Goal: Task Accomplishment & Management: Use online tool/utility

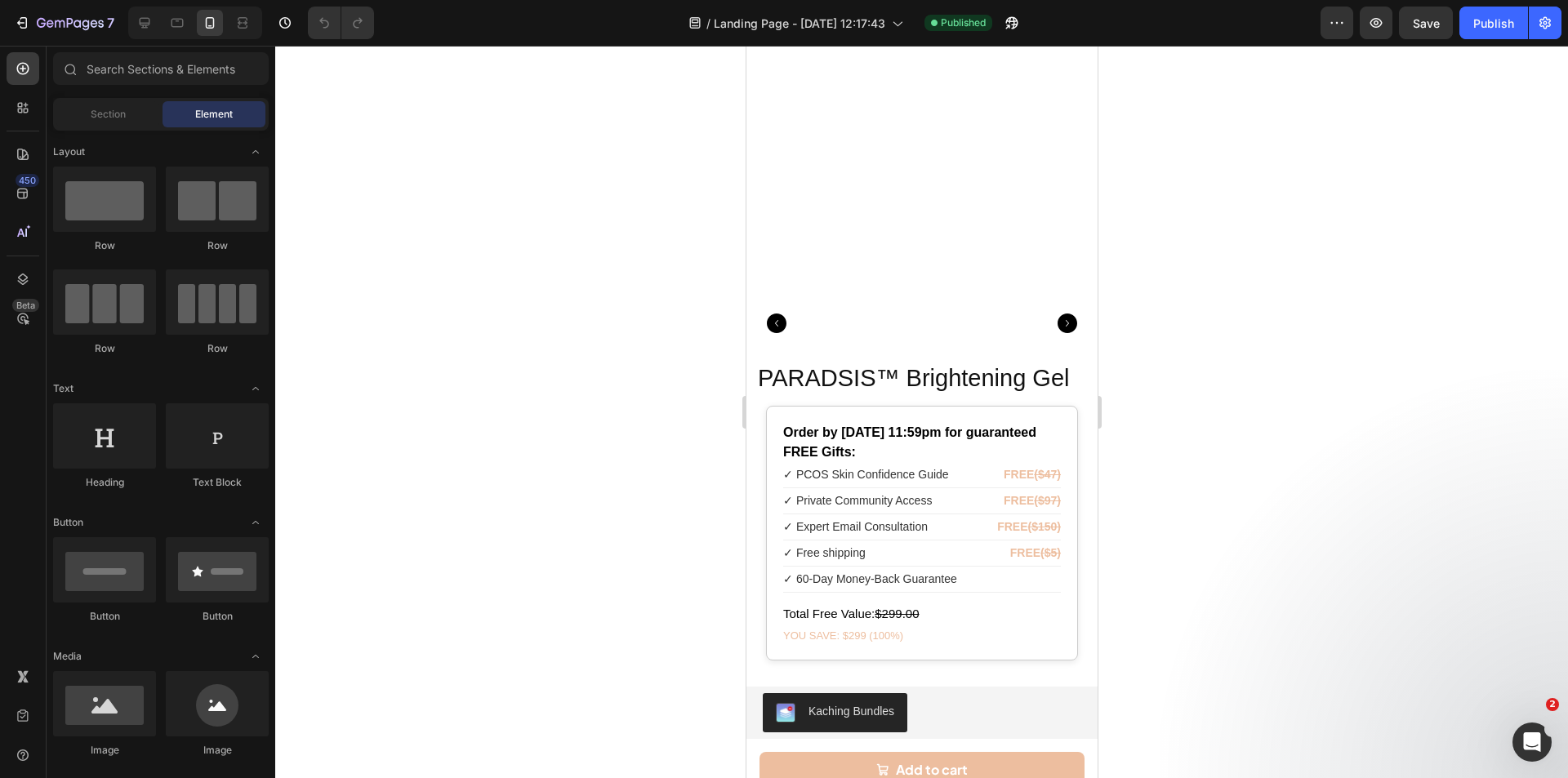
drag, startPoint x: 1092, startPoint y: 129, endPoint x: 1842, endPoint y: 711, distance: 949.3
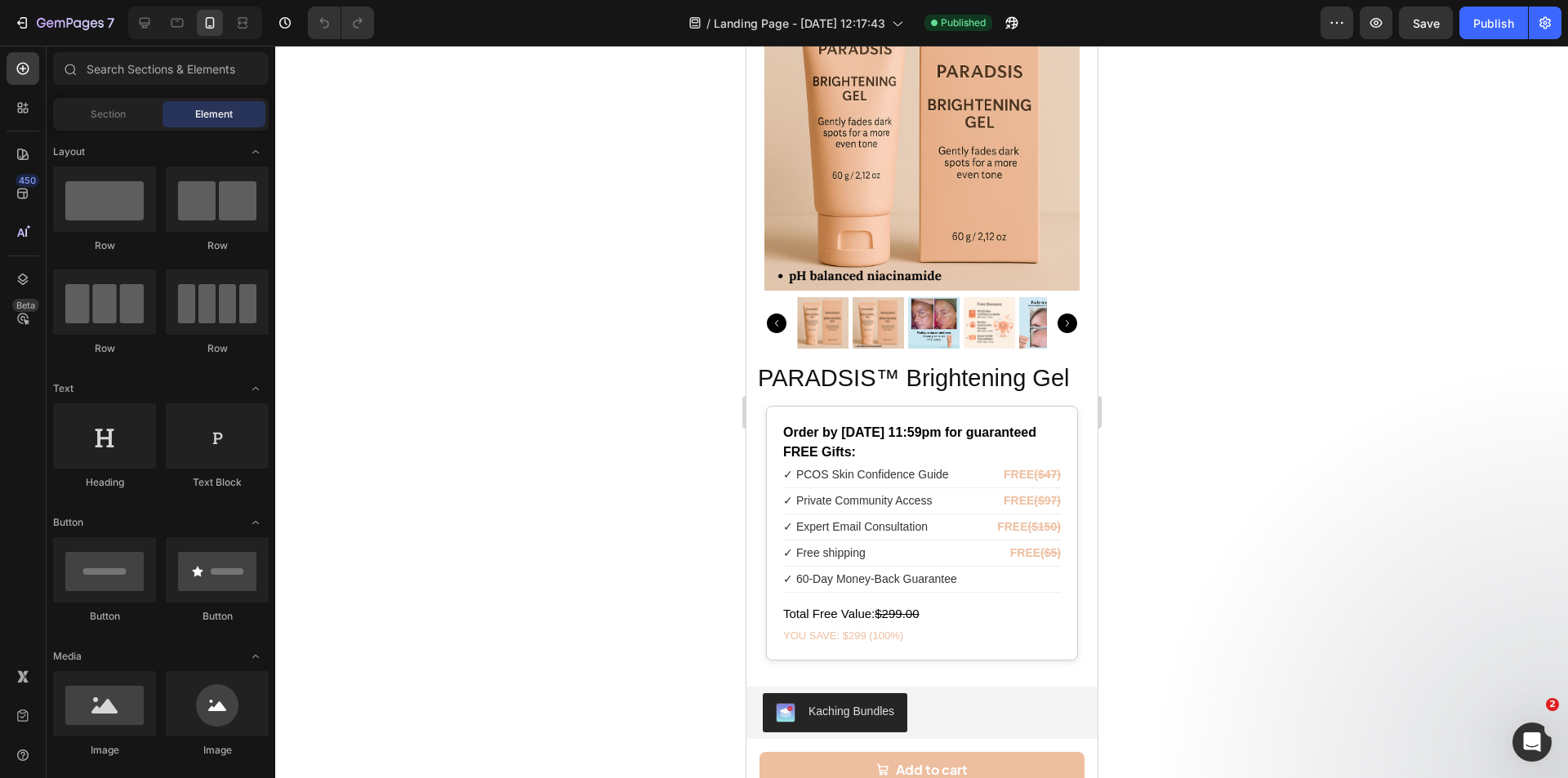
scroll to position [8322, 0]
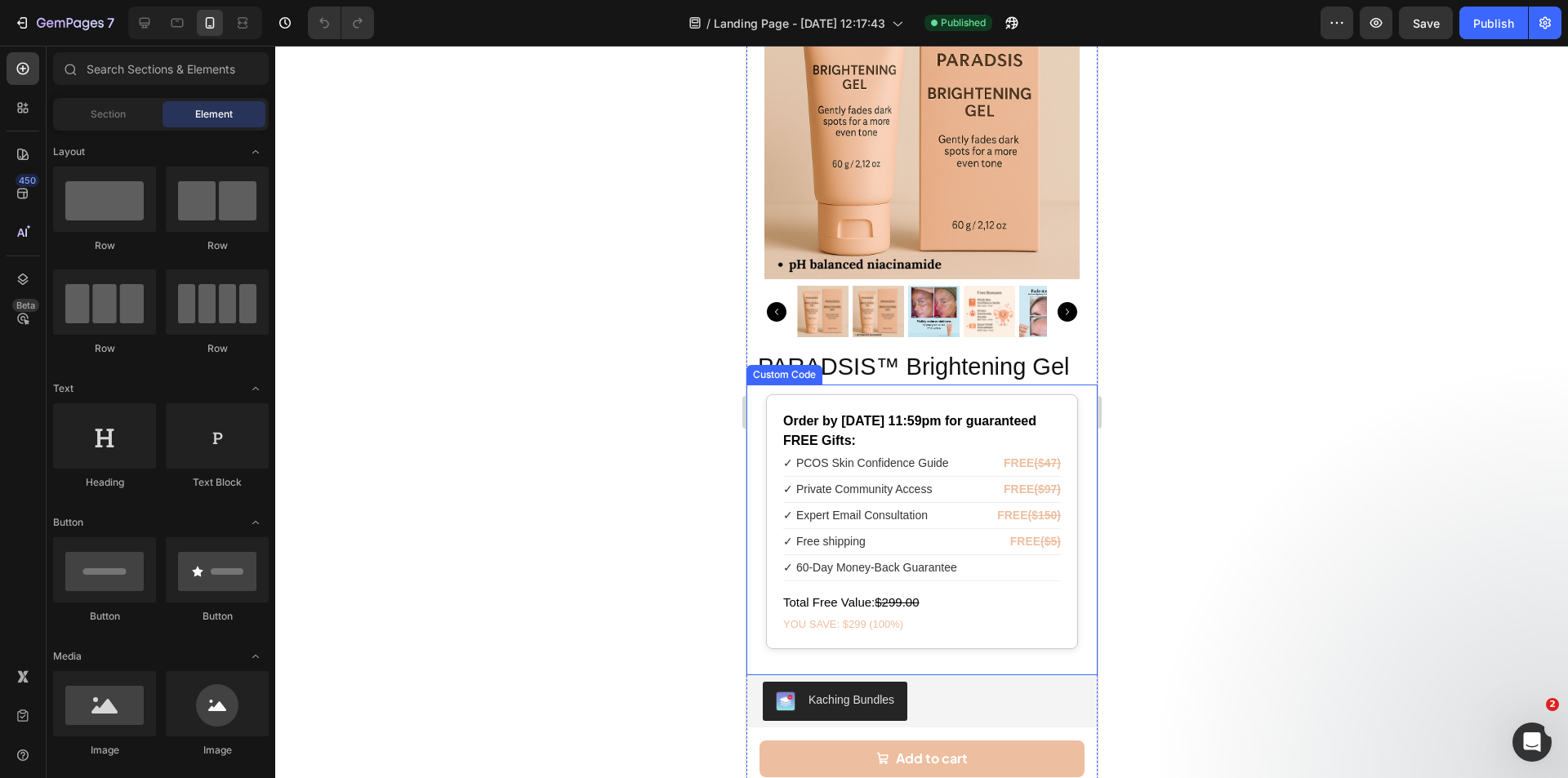
click at [924, 507] on span "✓ Expert Email Consultation" at bounding box center [854, 516] width 144 height 17
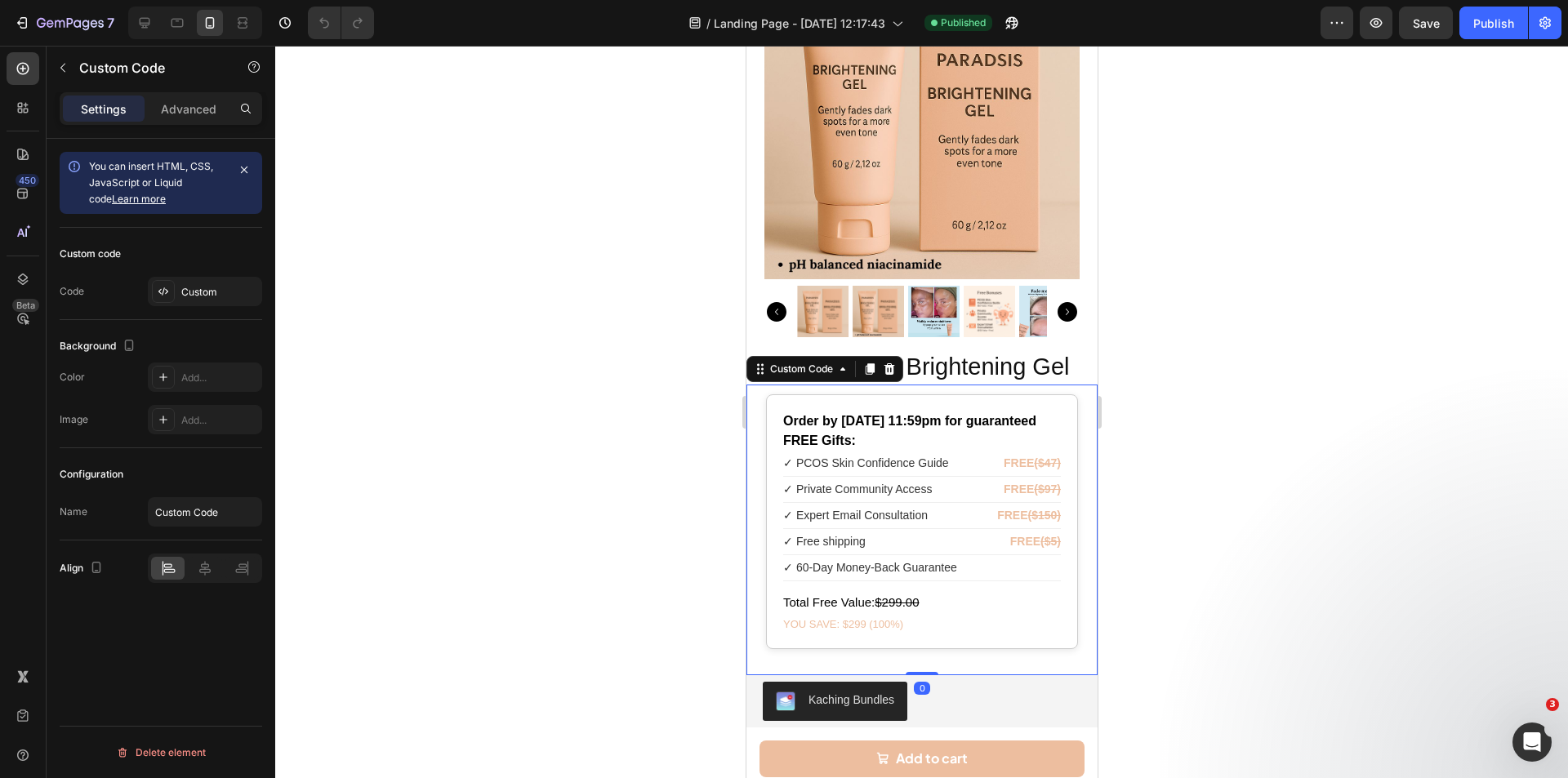
click at [924, 507] on span "✓ Expert Email Consultation" at bounding box center [854, 516] width 144 height 17
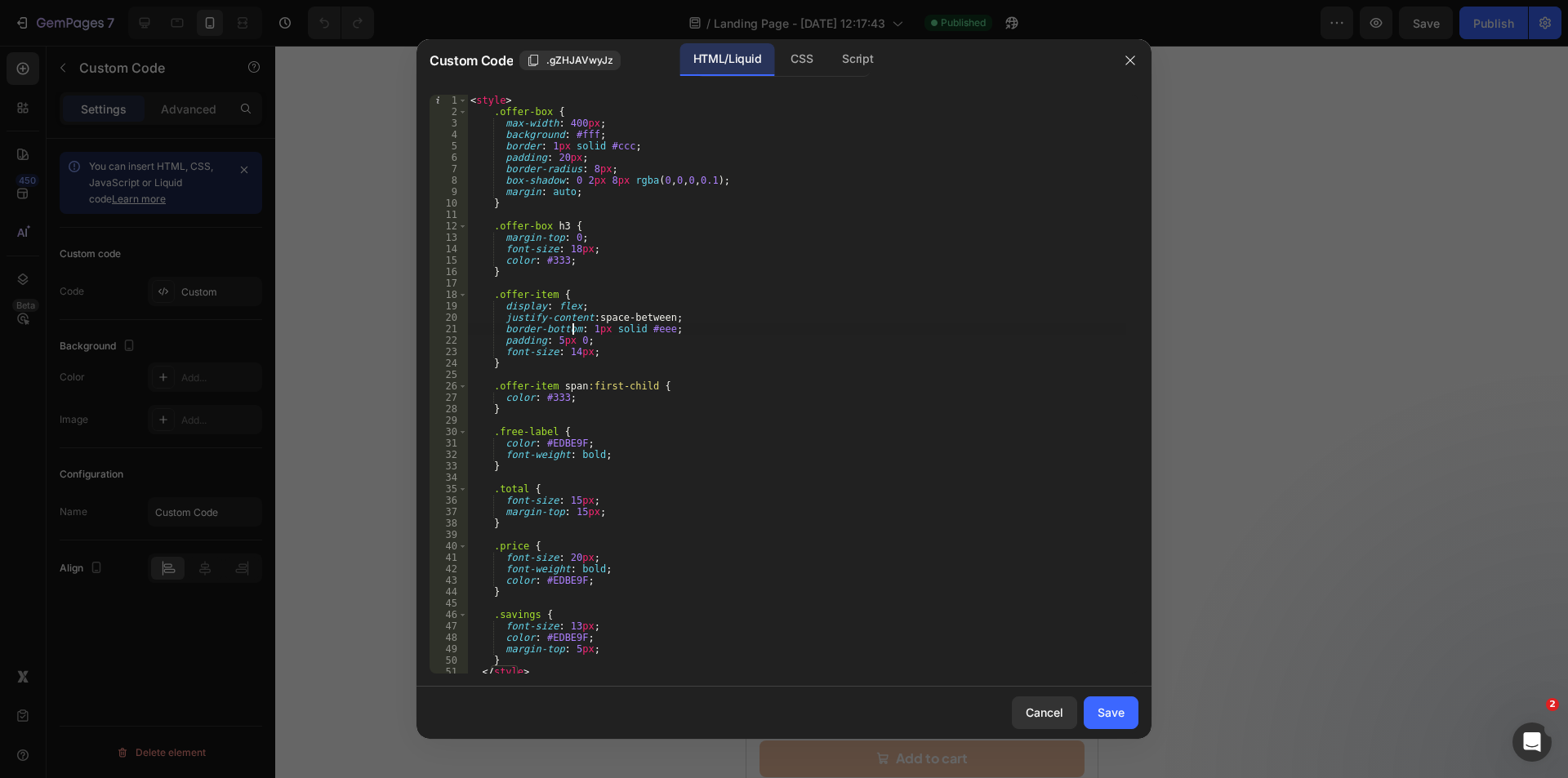
click at [572, 332] on div "< style > .offer-box { max-width : 400 px ; background : #fff ; border : 1 px s…" at bounding box center [797, 396] width 659 height 602
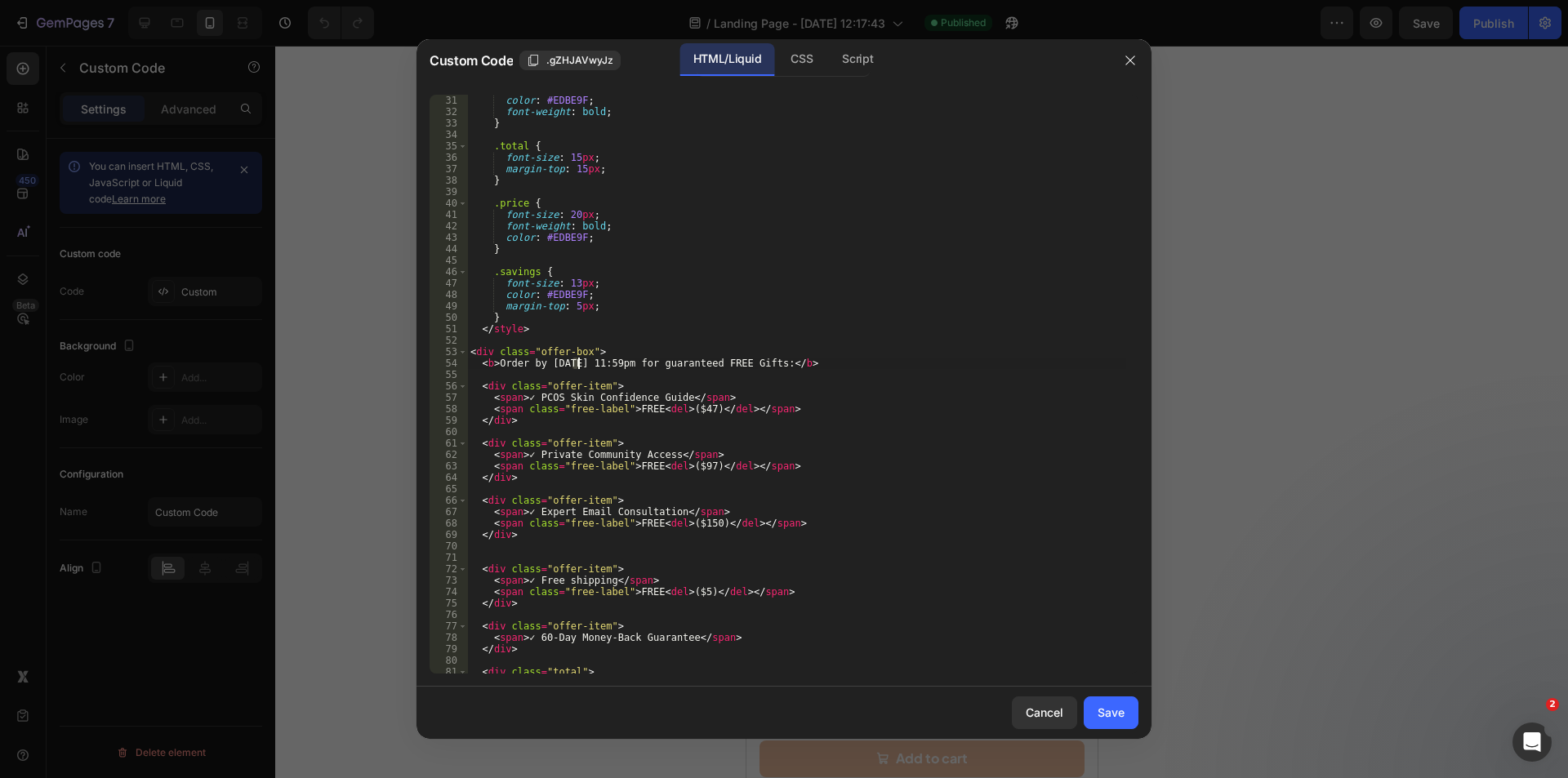
click at [575, 361] on div "color : #EDBE9F ; font-weight : bold ; } .total { font-size : 15 px ; margin-to…" at bounding box center [797, 396] width 659 height 602
type textarea "<b>Order by [DATE] 11:59pm for guaranteed FREE Gifts:</b>"
click at [1118, 717] on div "Save" at bounding box center [1111, 712] width 27 height 17
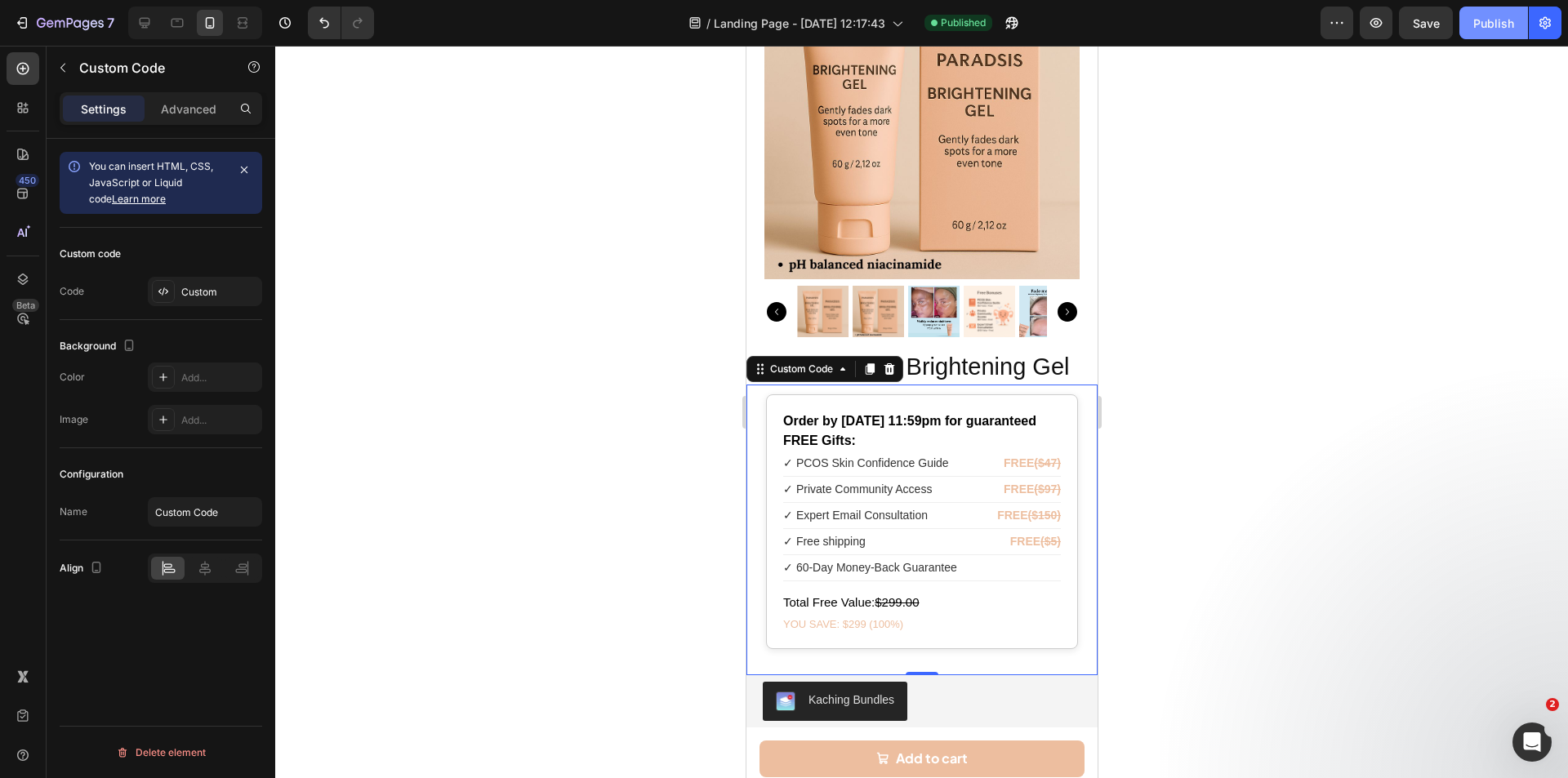
click at [1487, 25] on div "Publish" at bounding box center [1493, 23] width 41 height 17
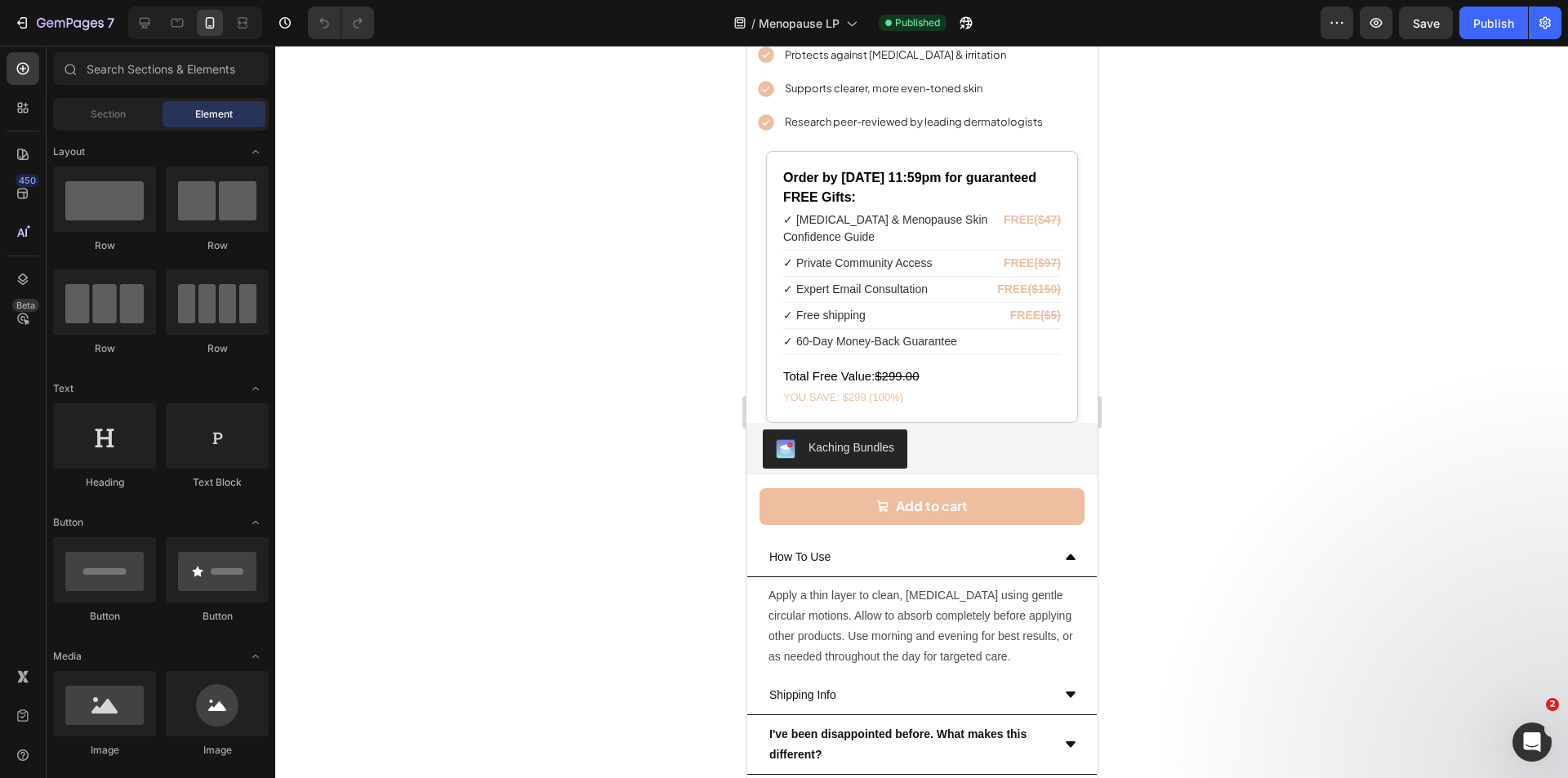
scroll to position [9014, 0]
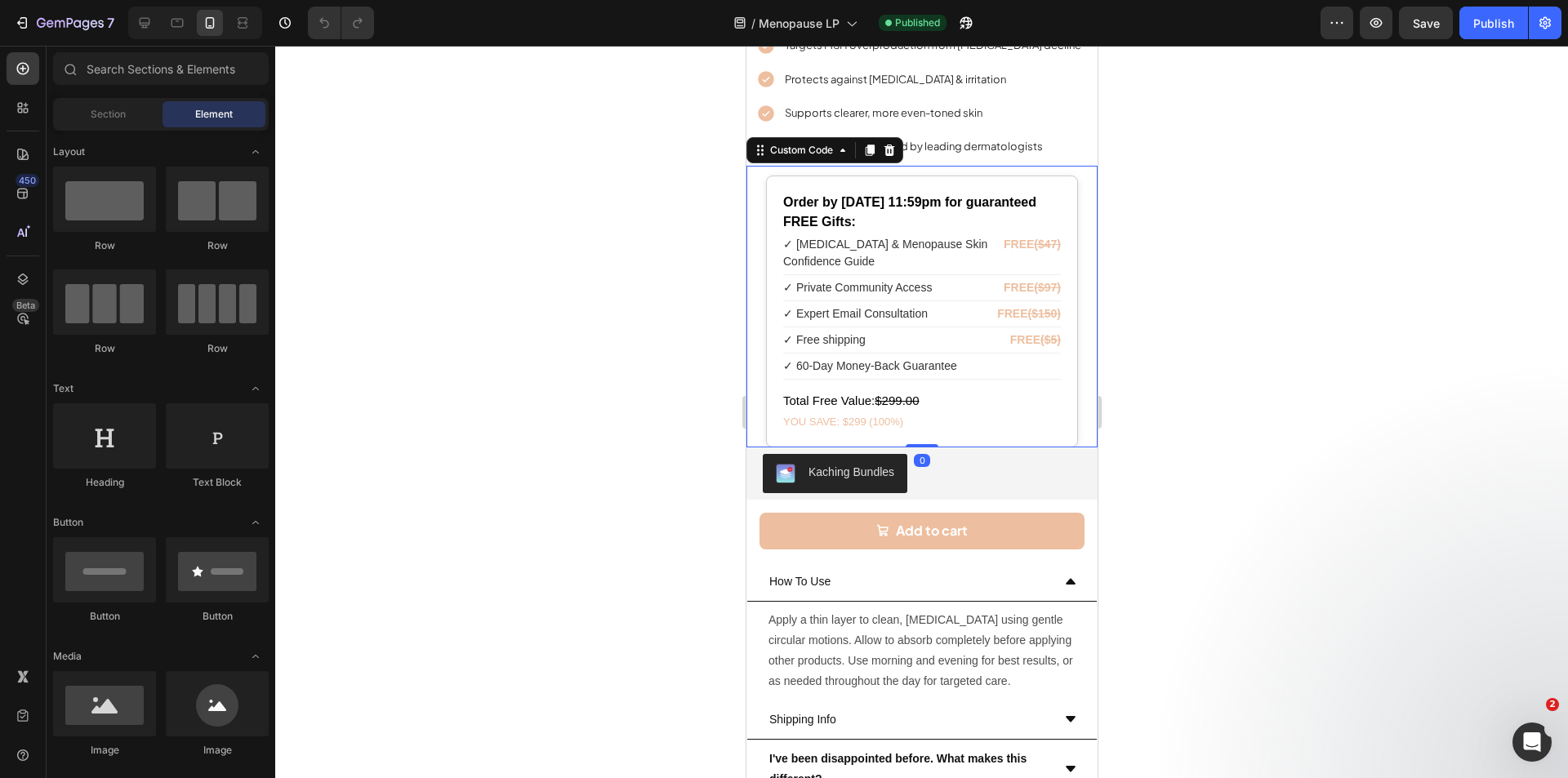
click at [929, 327] on div "✓ Free shipping FREE ($5)" at bounding box center [920, 340] width 278 height 26
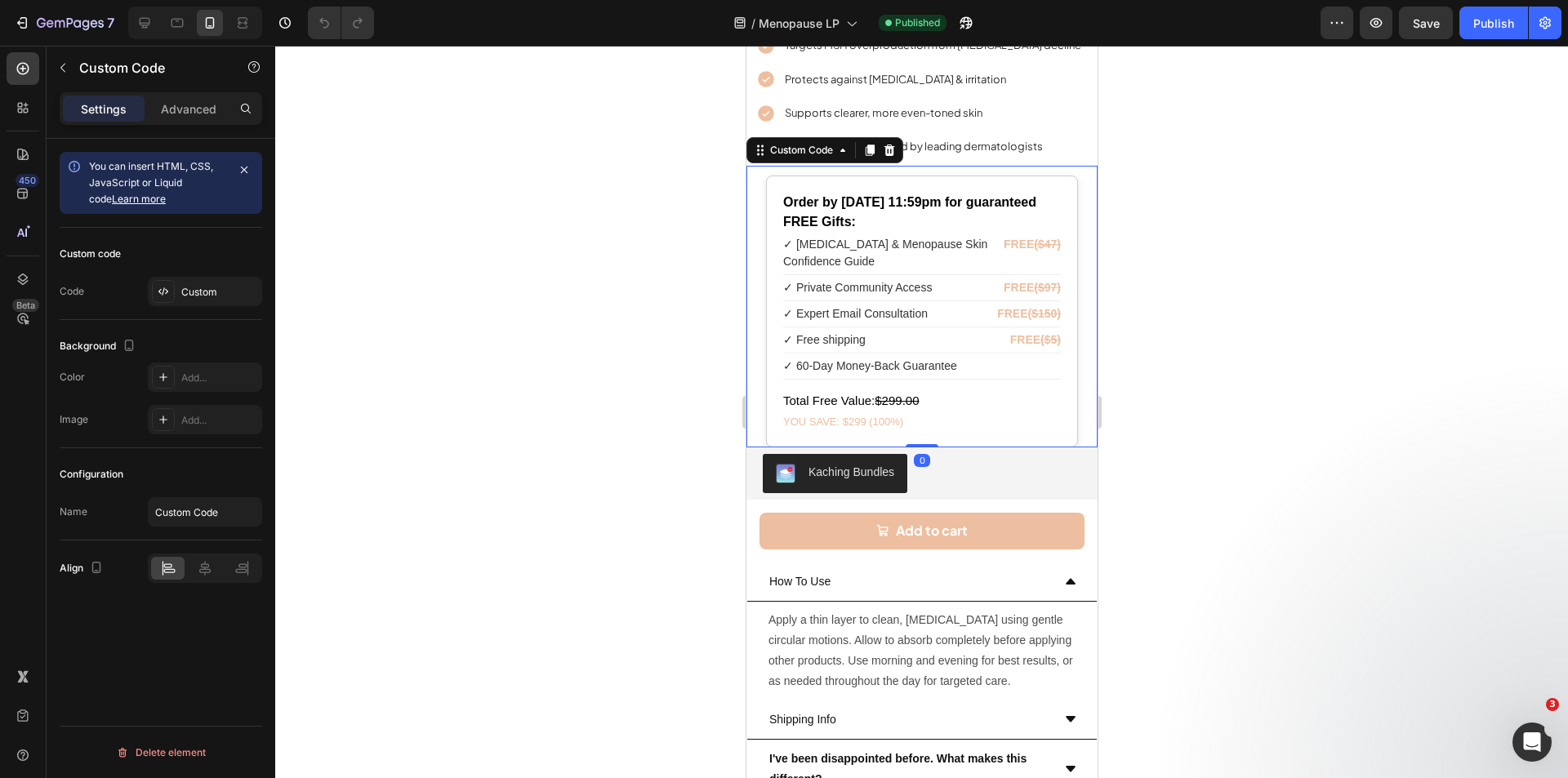
click at [929, 327] on div "✓ Free shipping FREE ($5)" at bounding box center [920, 340] width 278 height 26
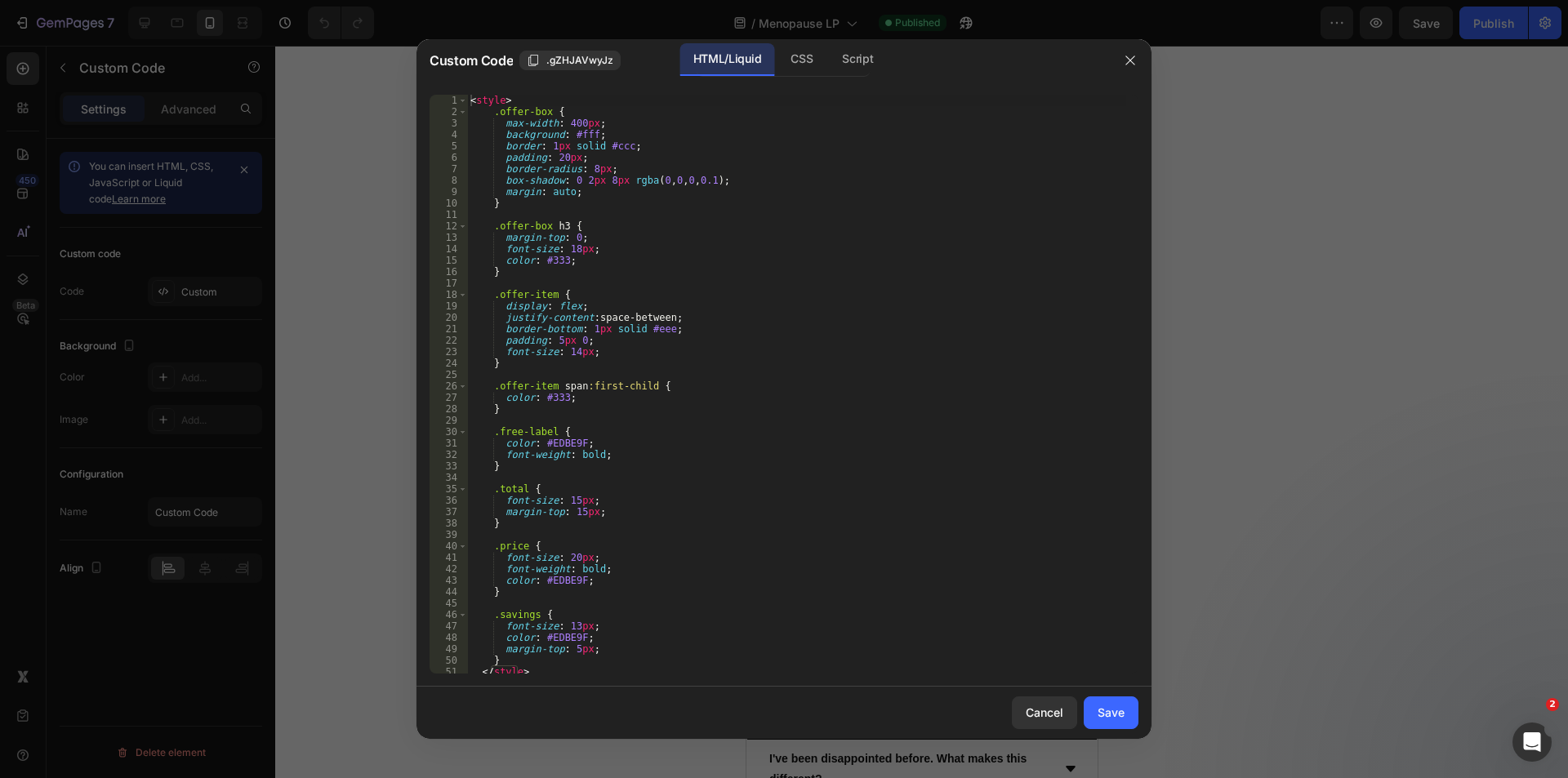
scroll to position [392, 0]
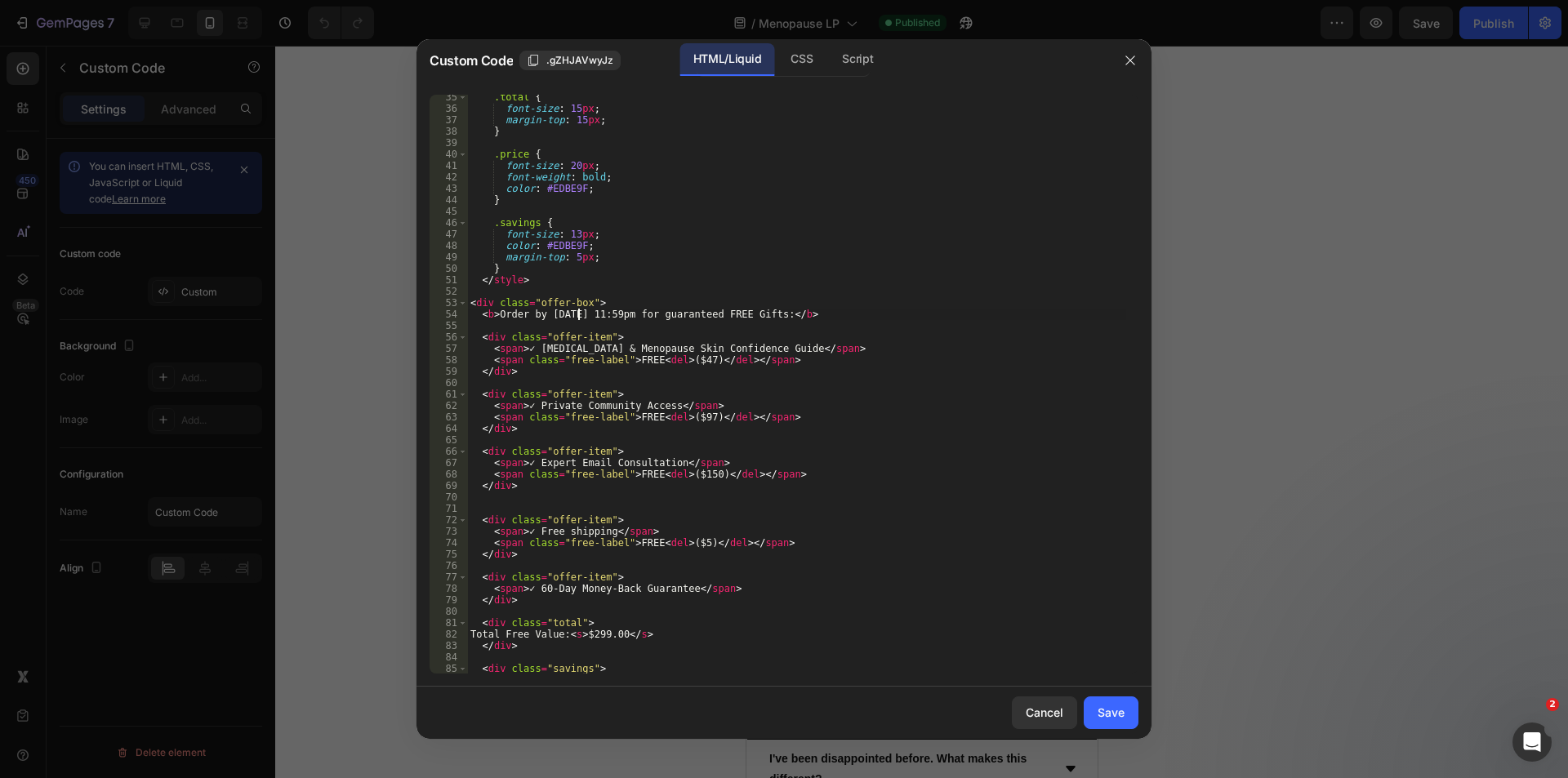
click at [572, 312] on div ".total { font-size : 15 px ; margin-top : 15 px ; } .price { font-size : 20 px …" at bounding box center [797, 393] width 659 height 602
type textarea "<b>Order by [DATE] 11:59pm for guaranteed FREE Gifts:</b>"
click at [1107, 712] on div "Save" at bounding box center [1111, 712] width 27 height 17
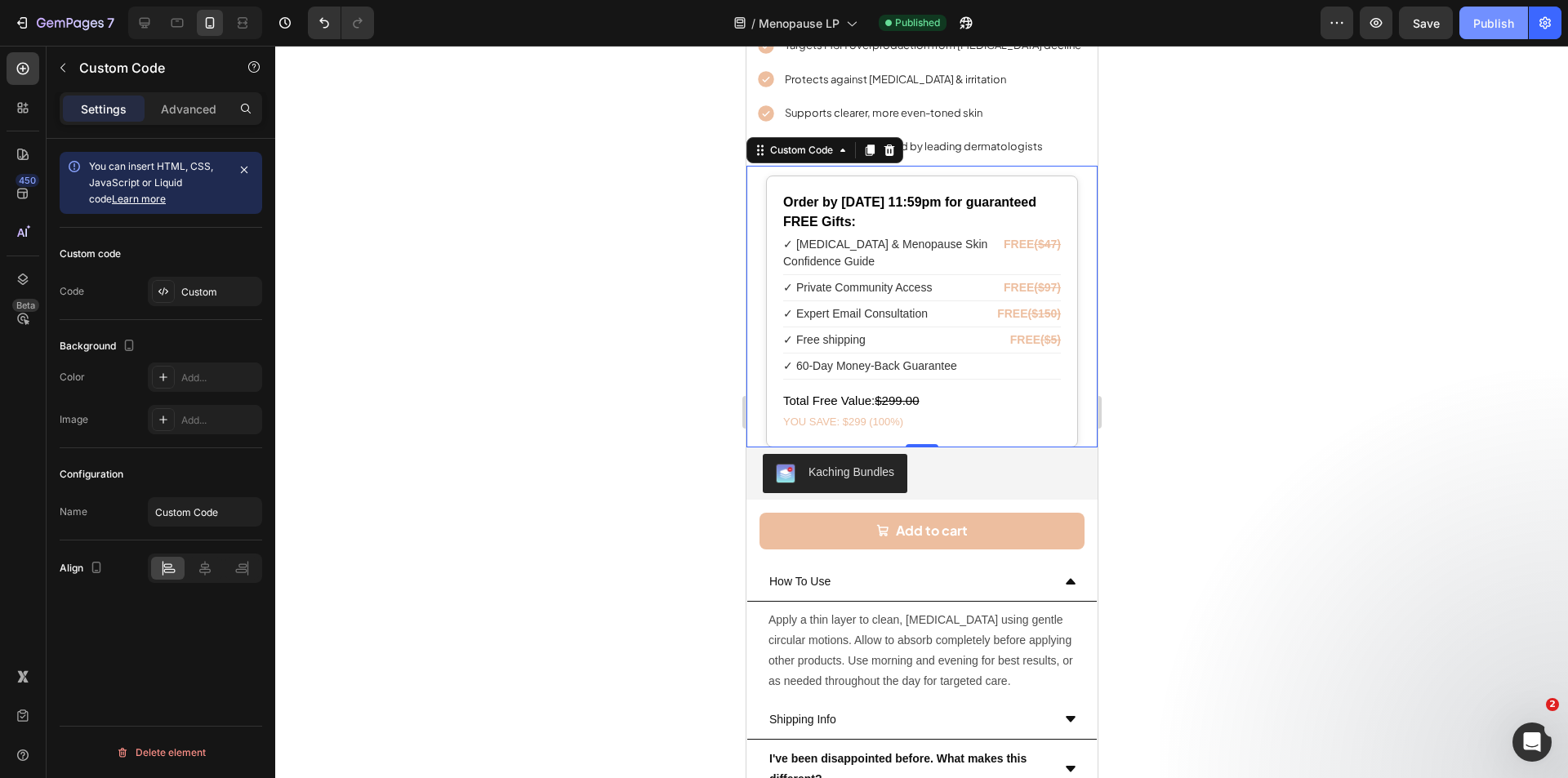
click at [1487, 30] on div "Publish" at bounding box center [1493, 23] width 41 height 17
